Goal: Information Seeking & Learning: Learn about a topic

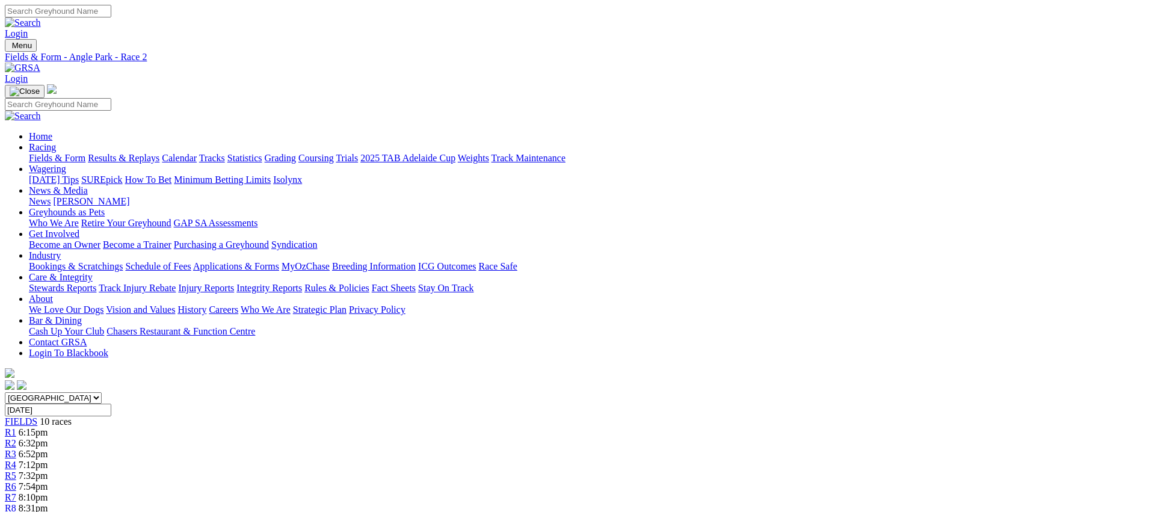
click at [85, 153] on link "Fields & Form" at bounding box center [57, 158] width 57 height 10
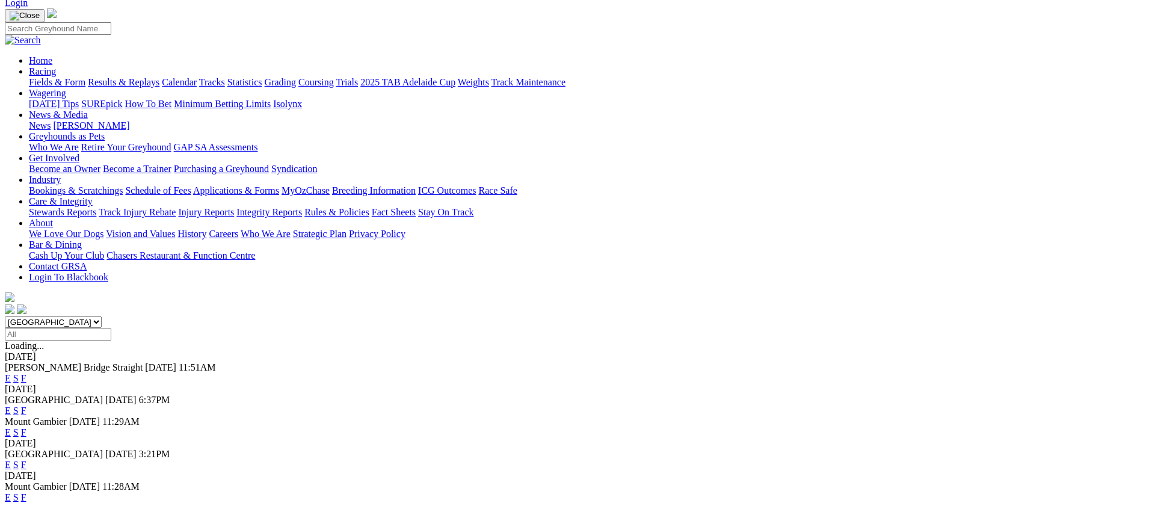
scroll to position [77, 0]
click at [11, 404] on link "E" at bounding box center [8, 409] width 6 height 10
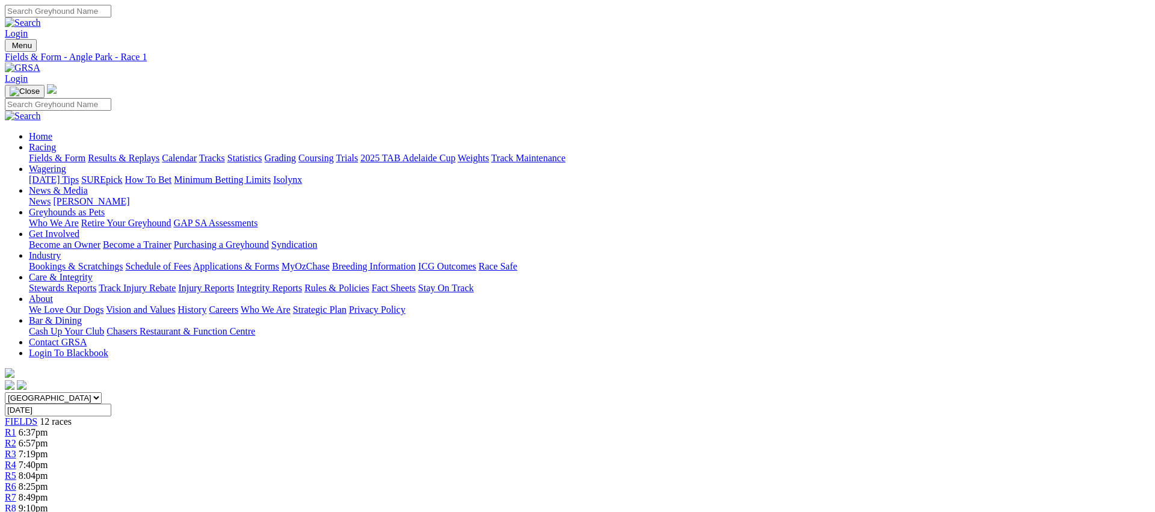
click at [16, 438] on span "R2" at bounding box center [10, 443] width 11 height 10
click at [85, 153] on link "Fields & Form" at bounding box center [57, 158] width 57 height 10
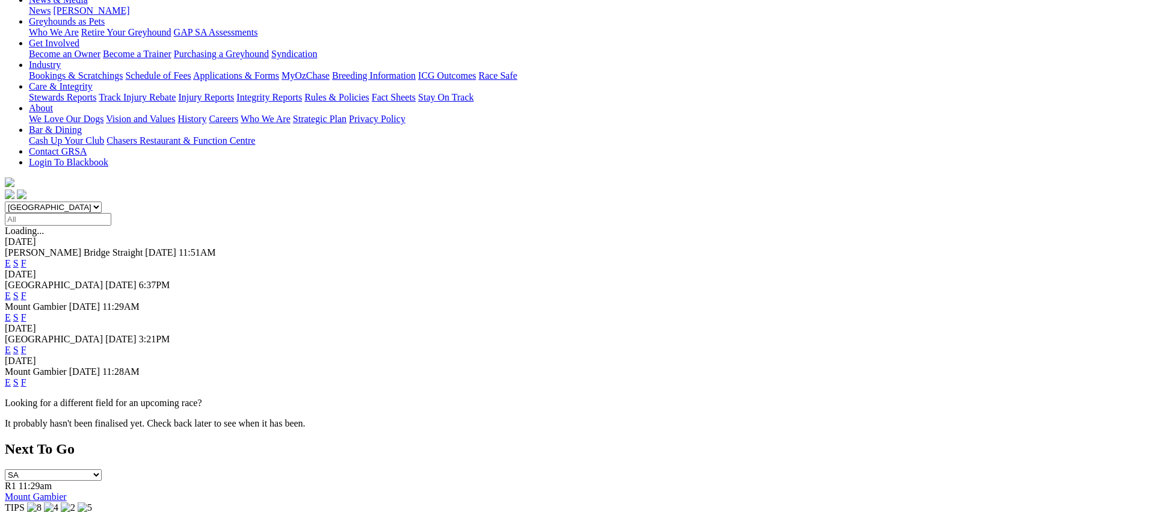
scroll to position [211, 0]
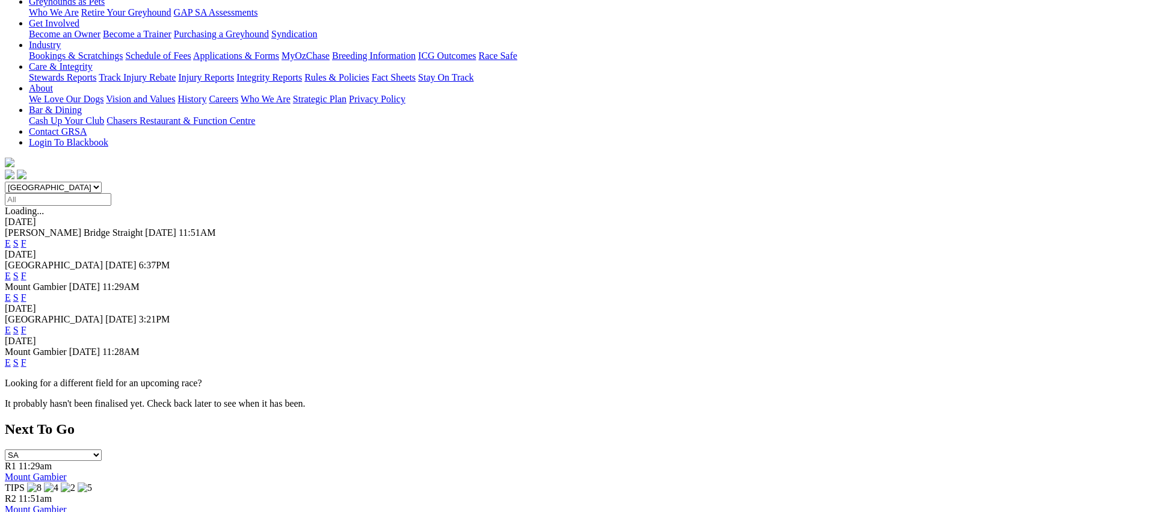
click at [11, 325] on link "E" at bounding box center [8, 330] width 6 height 10
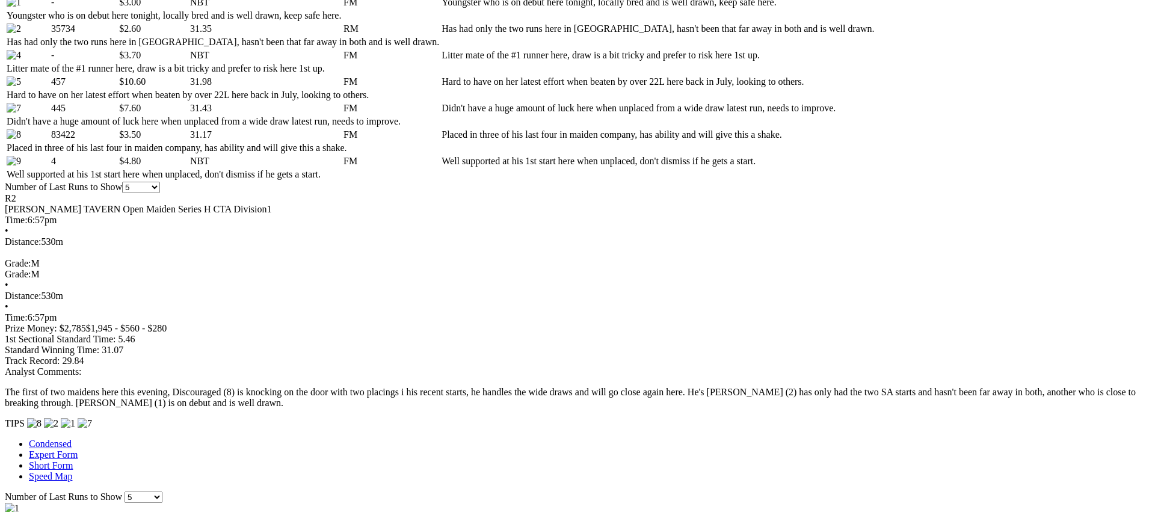
scroll to position [669, 0]
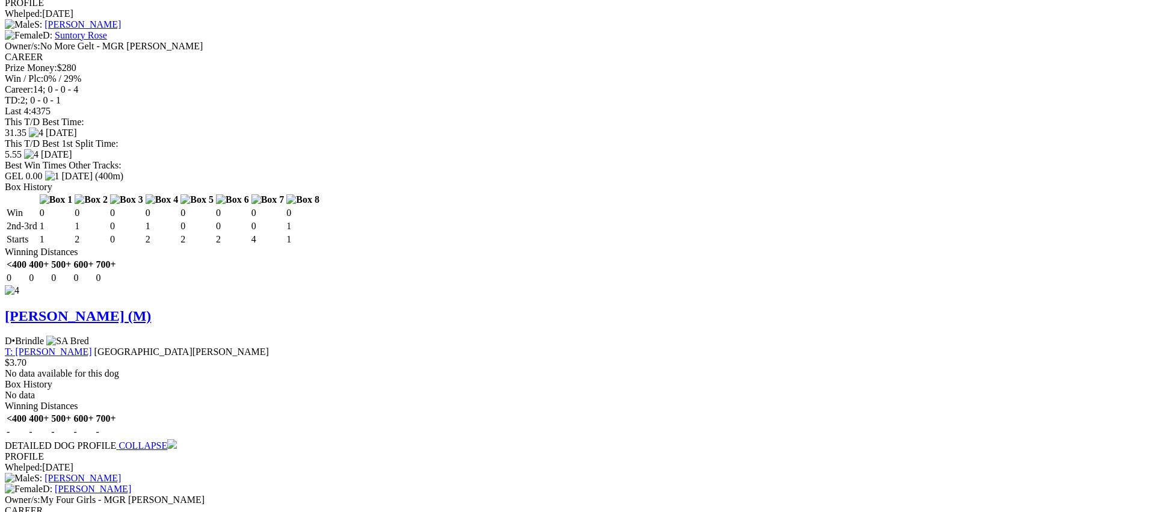
scroll to position [1913, 0]
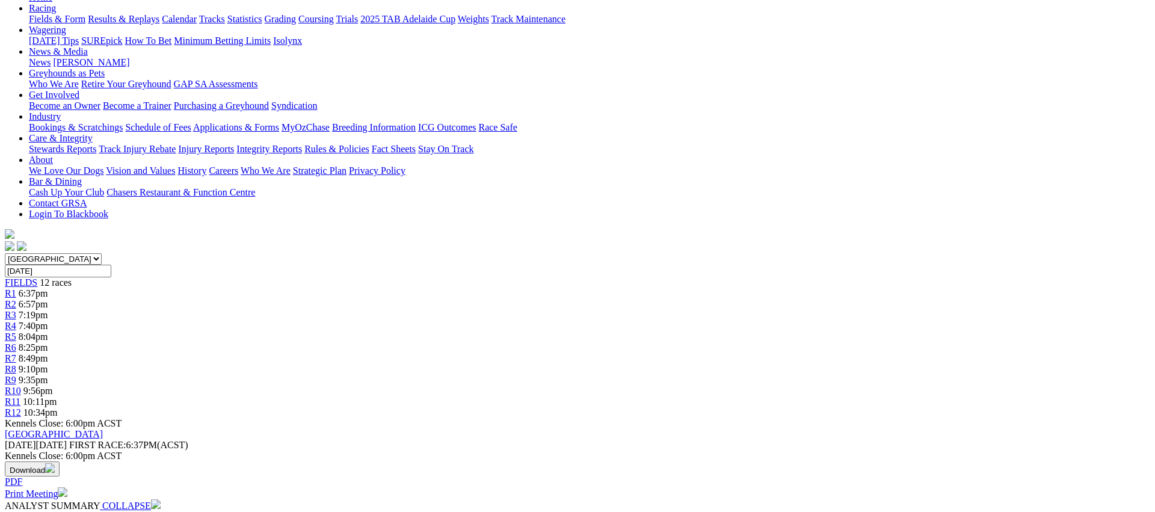
scroll to position [0, 0]
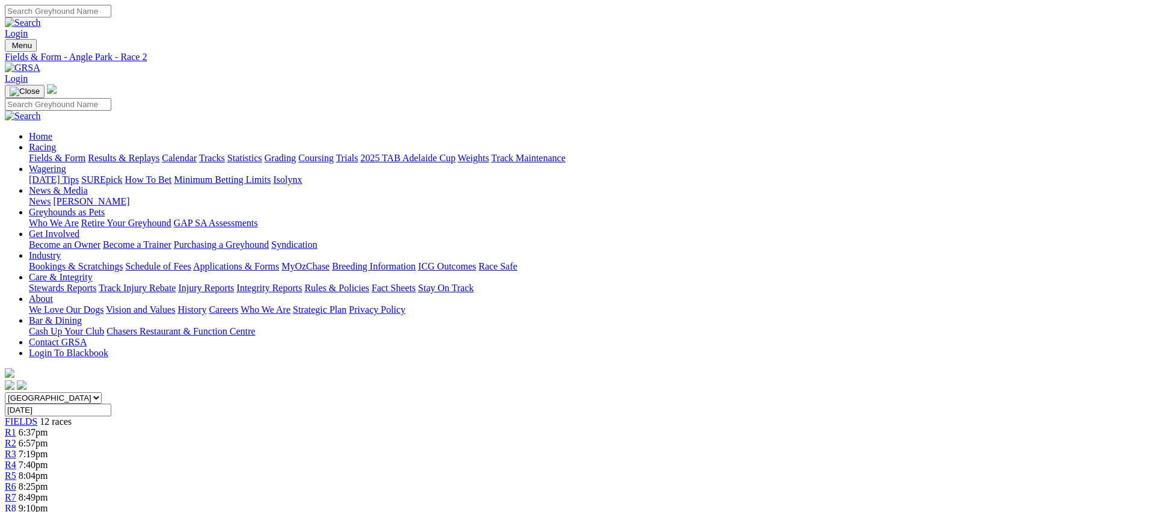
click at [16, 449] on span "R3" at bounding box center [10, 454] width 11 height 10
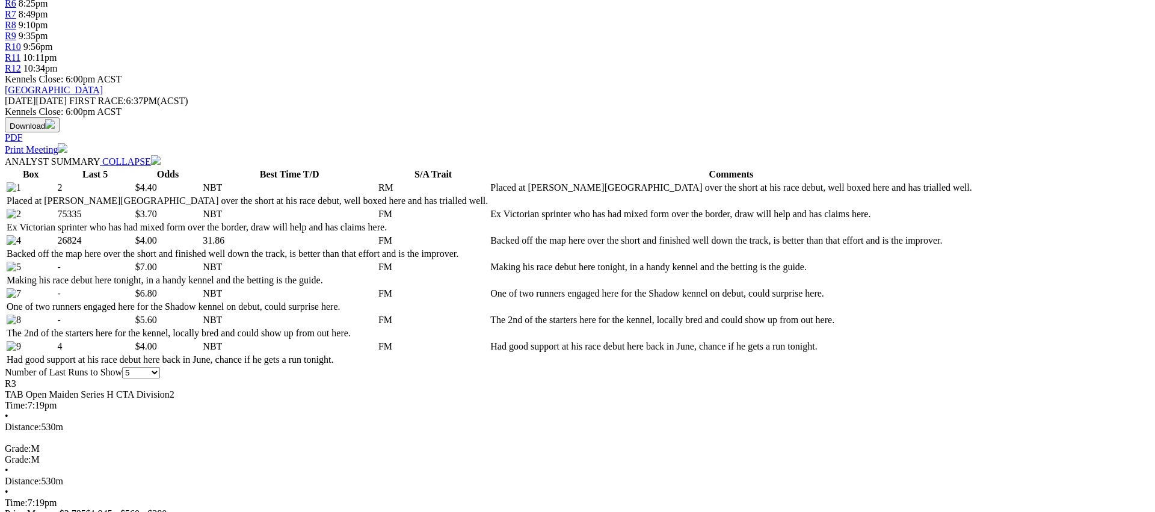
scroll to position [484, 0]
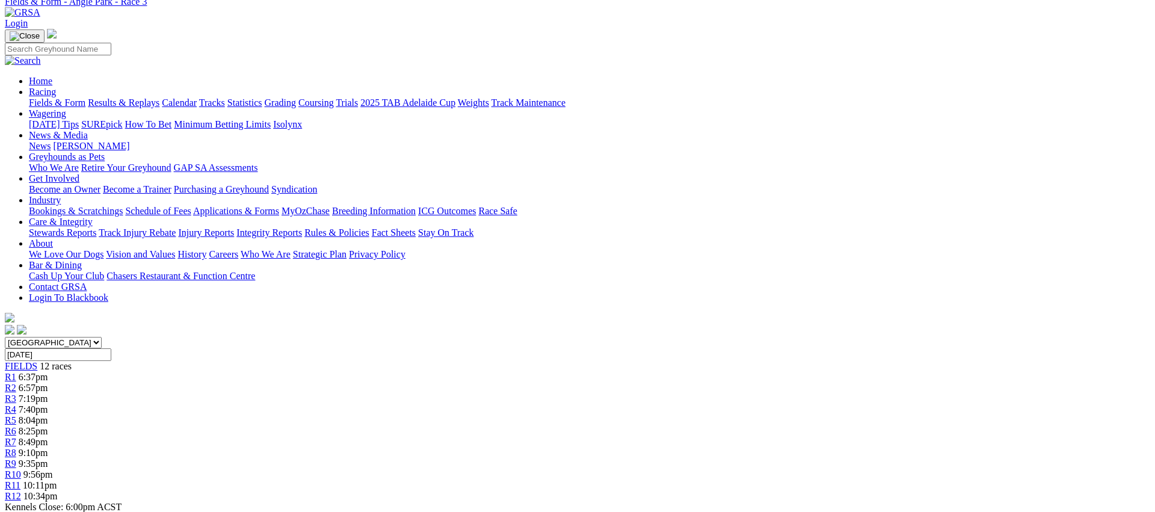
scroll to position [0, 0]
